Goal: Information Seeking & Learning: Compare options

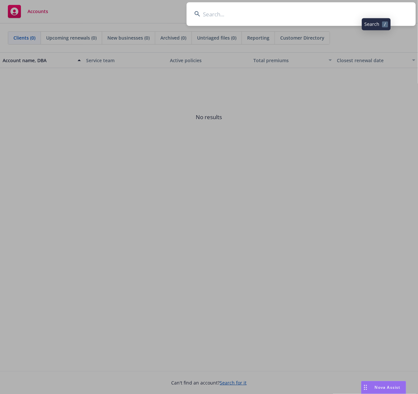
click at [278, 14] on input at bounding box center [301, 14] width 229 height 24
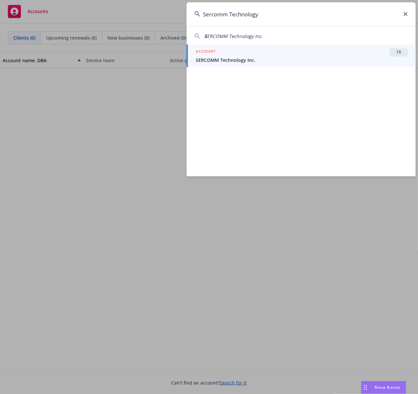
type input "Sercomm Technology"
click at [235, 60] on span "SERCOMM Technology Inc." at bounding box center [302, 60] width 212 height 7
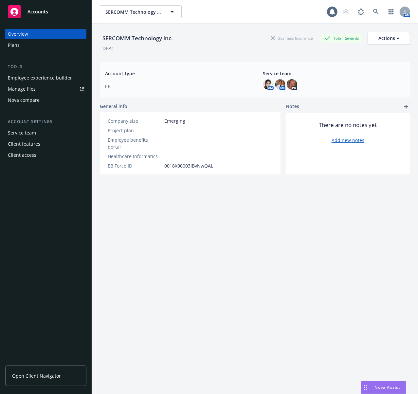
click at [32, 79] on div "Employee experience builder" at bounding box center [40, 78] width 64 height 10
click at [369, 14] on link at bounding box center [375, 11] width 13 height 13
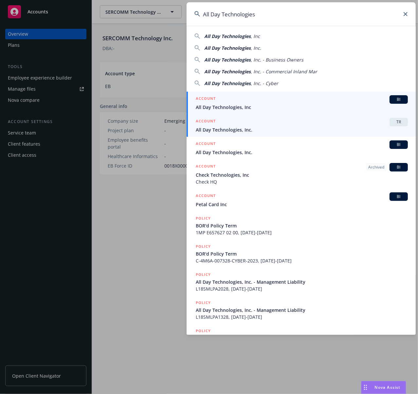
type input "All Day Technologies"
click at [215, 133] on span "All Day Technologies, Inc." at bounding box center [302, 129] width 212 height 7
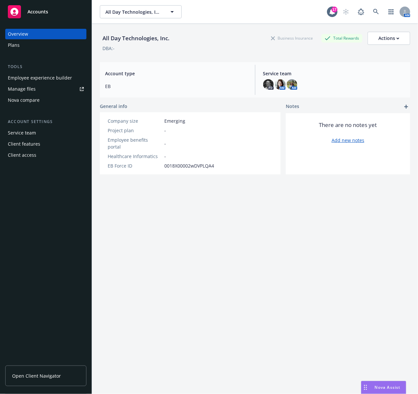
click at [47, 80] on div "Employee experience builder" at bounding box center [40, 78] width 64 height 10
click at [369, 12] on link at bounding box center [375, 11] width 13 height 13
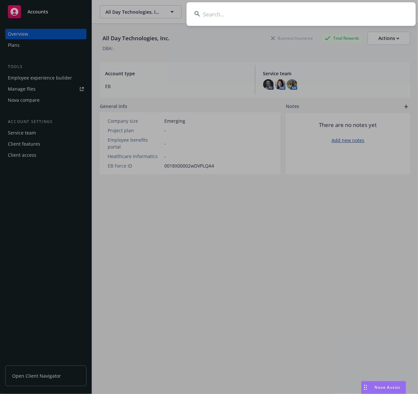
click at [223, 18] on input at bounding box center [301, 14] width 229 height 24
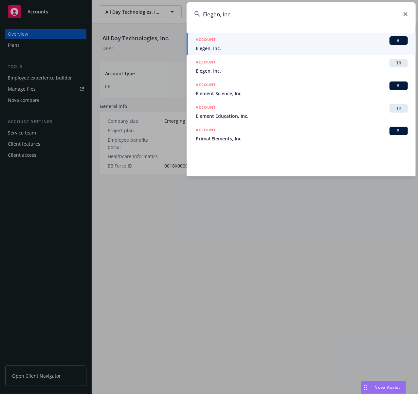
type input "Elegen, Inc."
click at [214, 45] on div "ACCOUNT BI" at bounding box center [302, 40] width 212 height 9
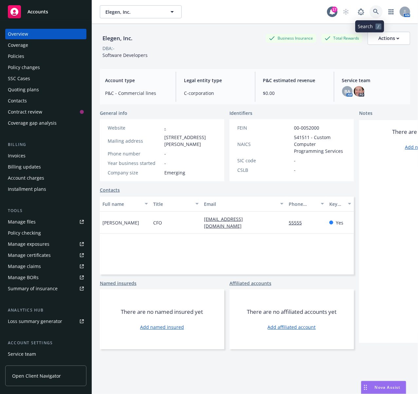
click at [369, 11] on link at bounding box center [375, 11] width 13 height 13
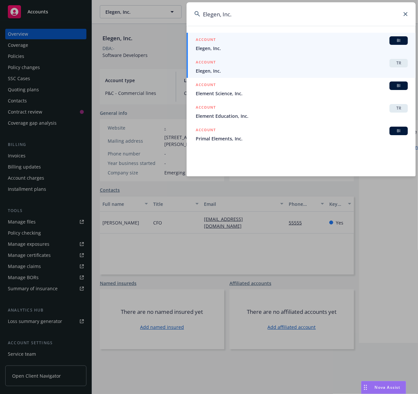
type input "Elegen, Inc."
click at [227, 71] on span "Elegen, Inc." at bounding box center [302, 70] width 212 height 7
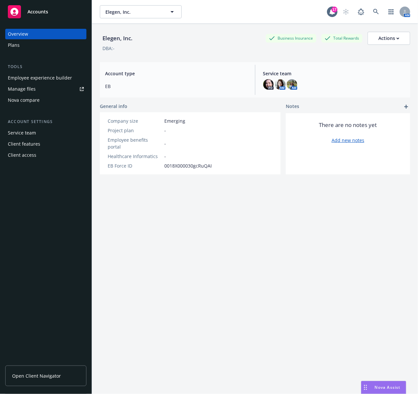
click at [54, 81] on div "Employee experience builder" at bounding box center [40, 78] width 64 height 10
click at [369, 10] on link at bounding box center [375, 11] width 13 height 13
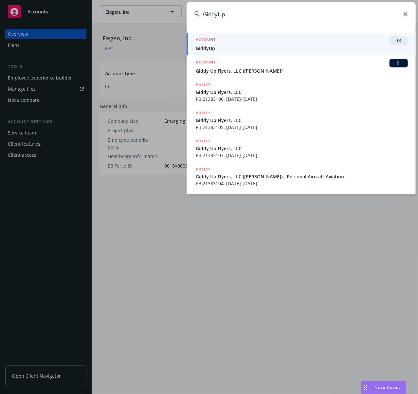
type input "GiddyUp"
click at [217, 46] on span "GiddyUp" at bounding box center [302, 48] width 212 height 7
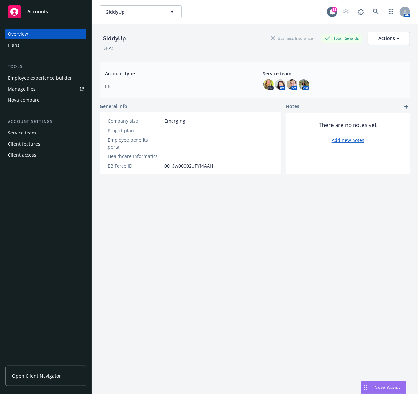
click at [39, 76] on div "Employee experience builder" at bounding box center [40, 78] width 64 height 10
click at [369, 12] on link at bounding box center [375, 11] width 13 height 13
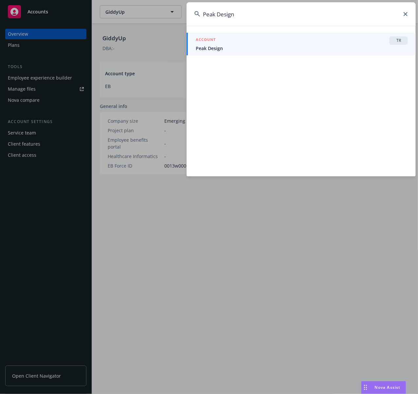
type input "Peak Design"
click at [221, 48] on span "Peak Design" at bounding box center [302, 48] width 212 height 7
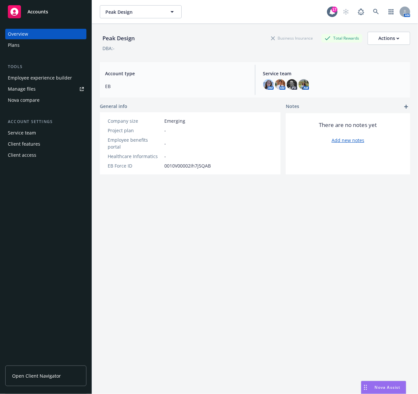
click at [43, 76] on div "Employee experience builder" at bounding box center [40, 78] width 64 height 10
click at [369, 12] on link at bounding box center [375, 11] width 13 height 13
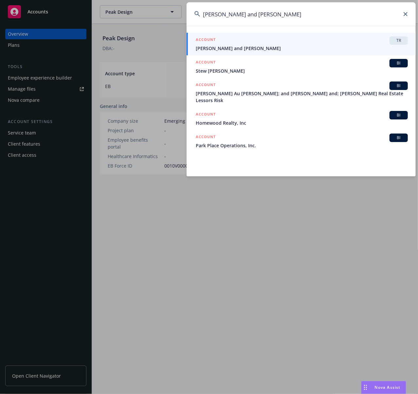
type input "Rael and Letson"
click at [229, 45] on div "ACCOUNT TR" at bounding box center [302, 40] width 212 height 9
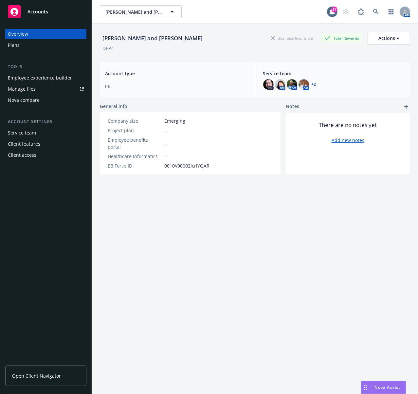
click at [37, 78] on div "Employee experience builder" at bounding box center [40, 78] width 64 height 10
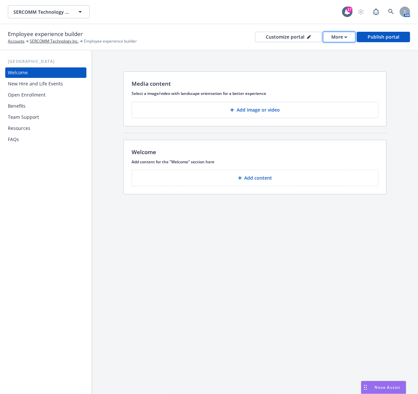
click at [335, 37] on div "More" at bounding box center [339, 37] width 16 height 10
